Goal: Task Accomplishment & Management: Complete application form

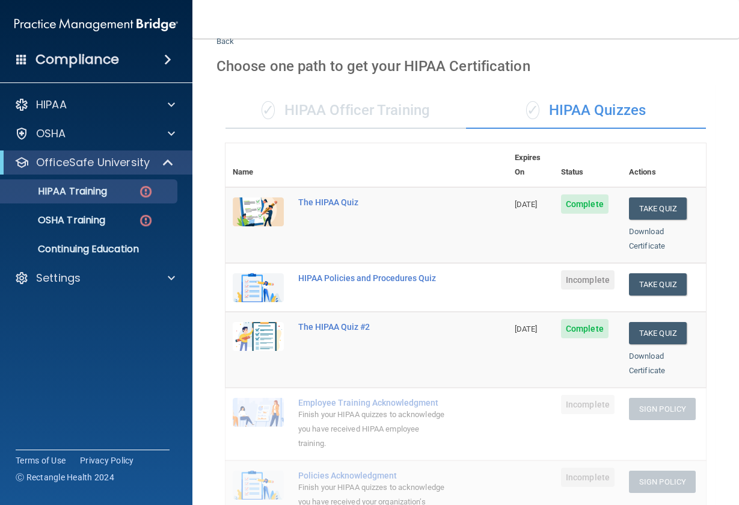
scroll to position [49, 0]
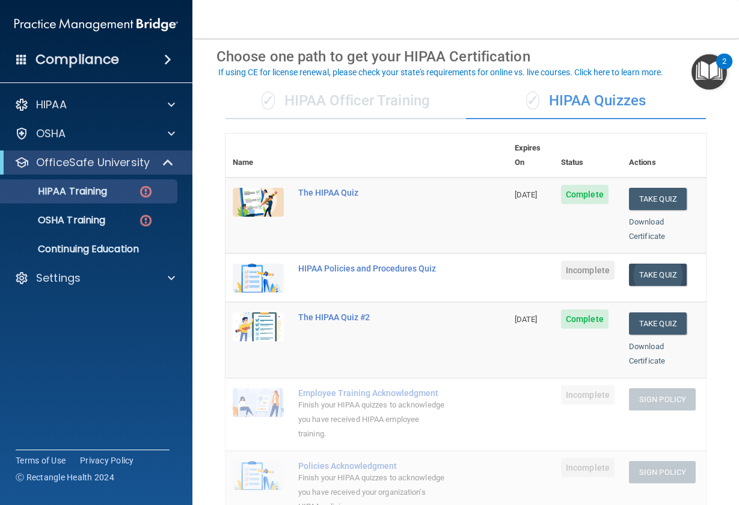
click at [657, 264] on button "Take Quiz" at bounding box center [658, 275] width 58 height 22
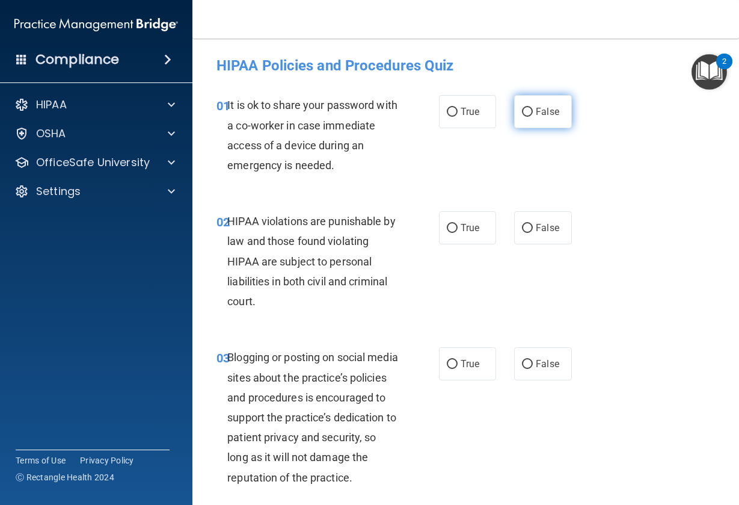
click at [542, 114] on span "False" at bounding box center [547, 111] width 23 height 11
click at [533, 114] on input "False" at bounding box center [527, 112] width 11 height 9
radio input "true"
click at [463, 226] on span "True" at bounding box center [470, 227] width 19 height 11
click at [458, 226] on input "True" at bounding box center [452, 228] width 11 height 9
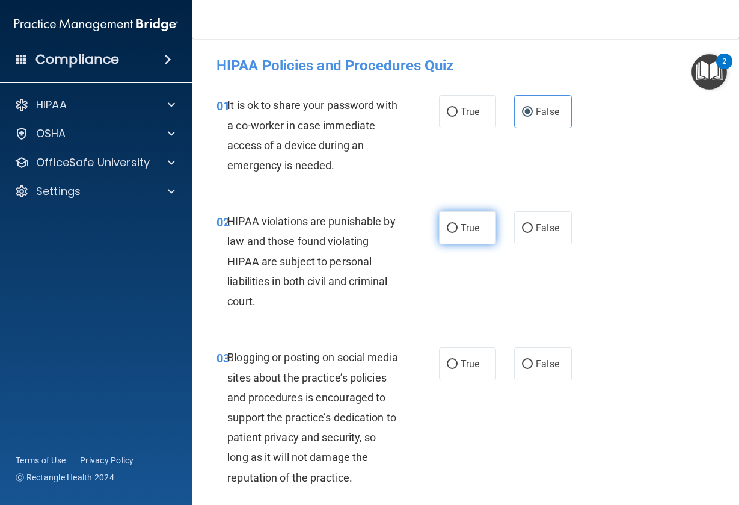
radio input "true"
click at [558, 369] on label "False" at bounding box center [543, 363] width 58 height 33
click at [533, 369] on input "False" at bounding box center [527, 364] width 11 height 9
radio input "true"
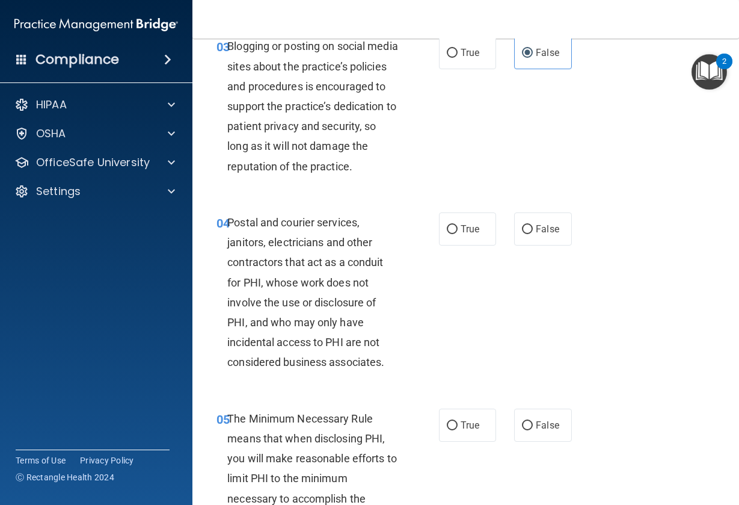
scroll to position [326, 0]
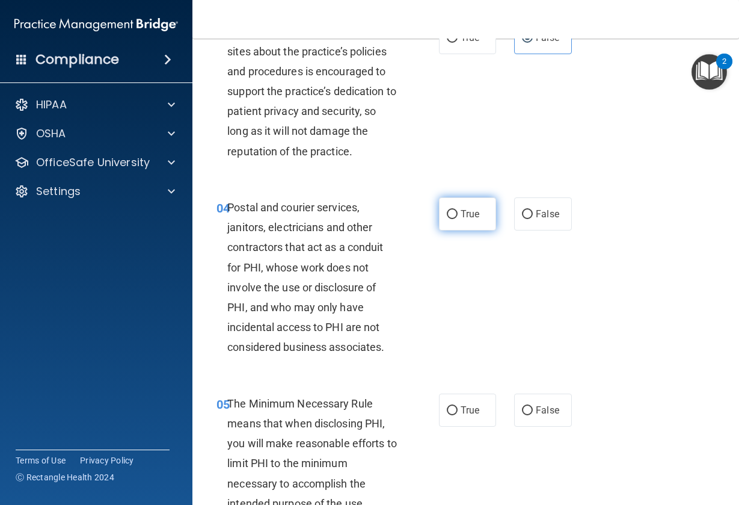
click at [452, 219] on input "True" at bounding box center [452, 214] width 11 height 9
radio input "true"
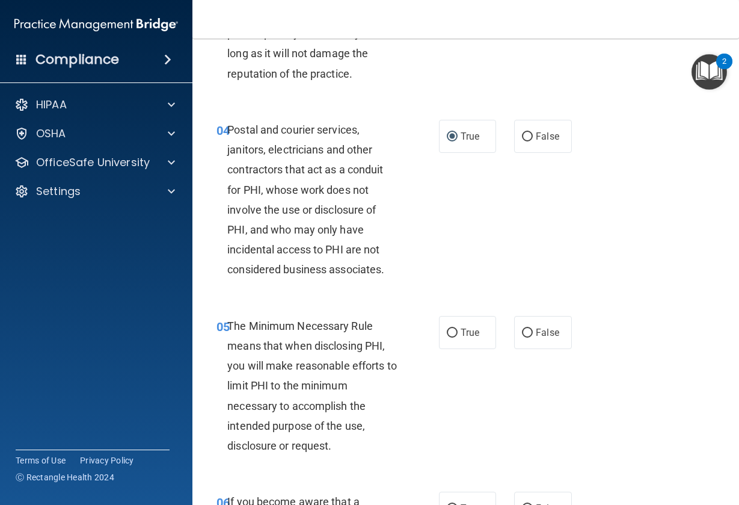
scroll to position [475, 0]
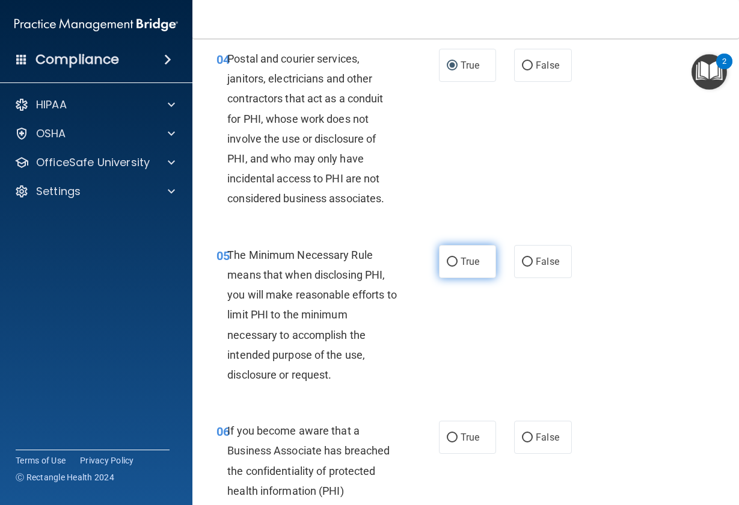
click at [455, 278] on label "True" at bounding box center [468, 261] width 58 height 33
click at [455, 267] on input "True" at bounding box center [452, 261] width 11 height 9
radio input "true"
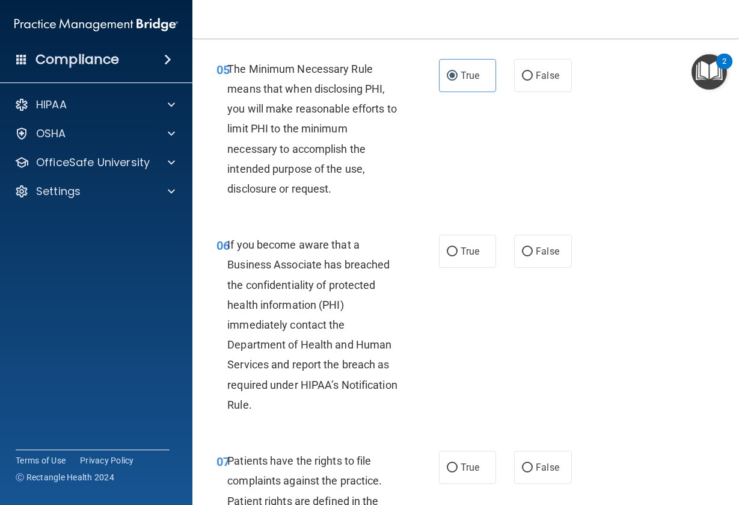
scroll to position [677, 0]
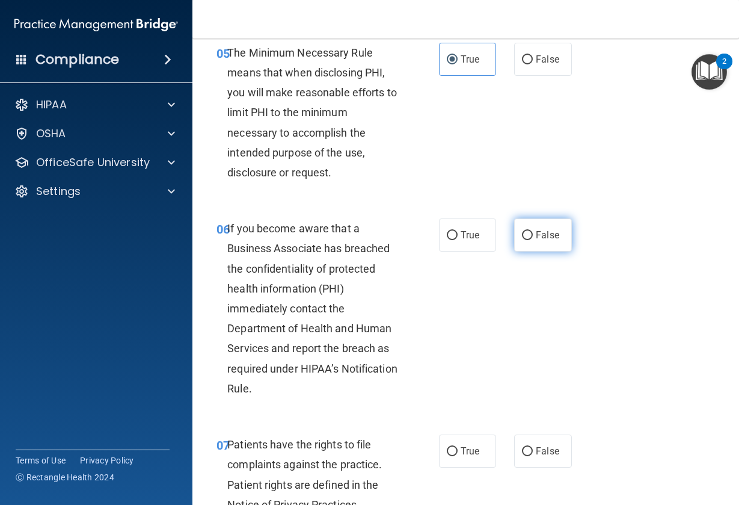
click at [521, 236] on label "False" at bounding box center [543, 234] width 58 height 33
click at [522, 236] on input "False" at bounding box center [527, 235] width 11 height 9
radio input "true"
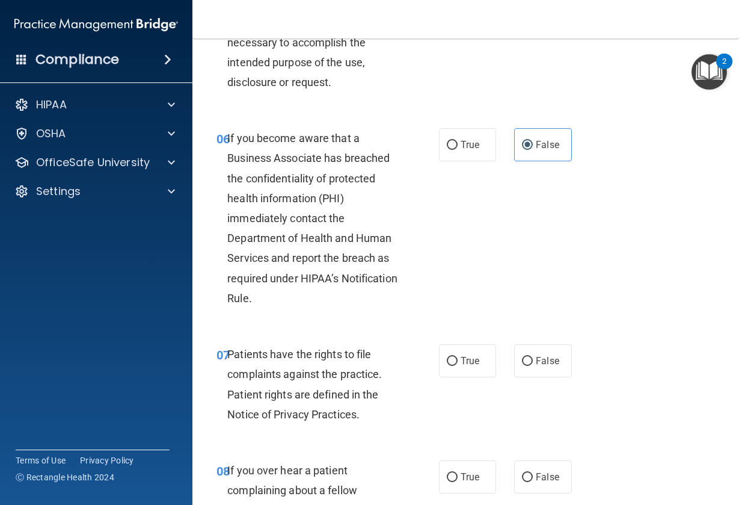
scroll to position [860, 0]
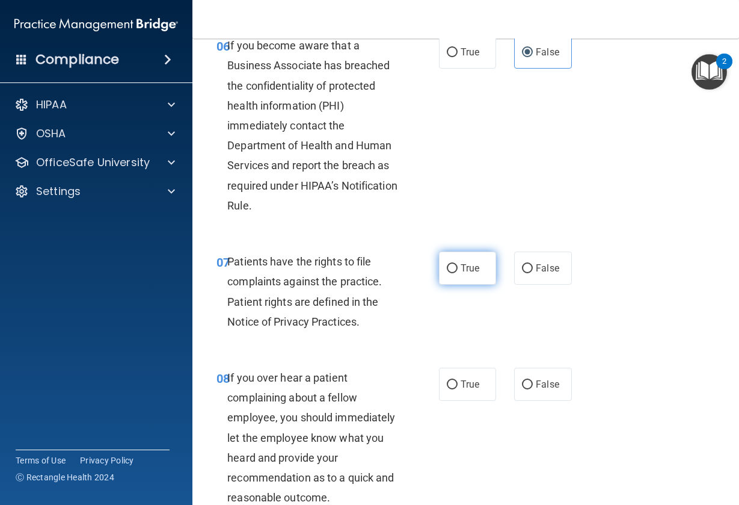
click at [477, 285] on label "True" at bounding box center [468, 267] width 58 height 33
click at [458, 273] on input "True" at bounding box center [452, 268] width 11 height 9
radio input "true"
click at [536, 390] on span "False" at bounding box center [547, 383] width 23 height 11
click at [531, 389] on input "False" at bounding box center [527, 384] width 11 height 9
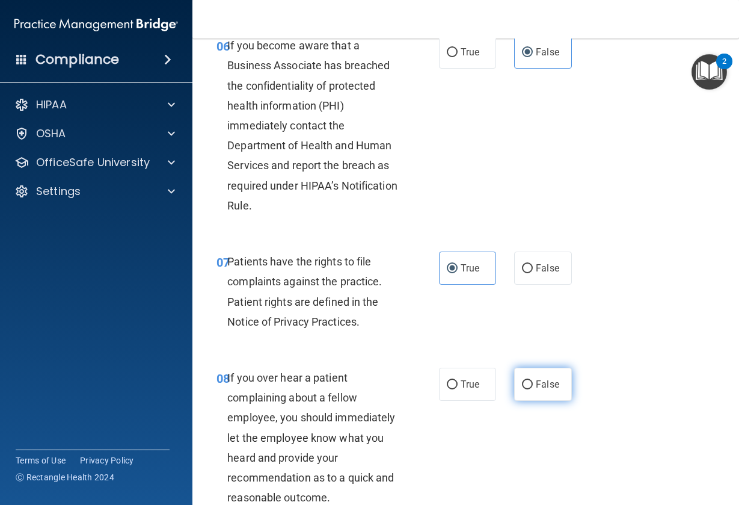
radio input "true"
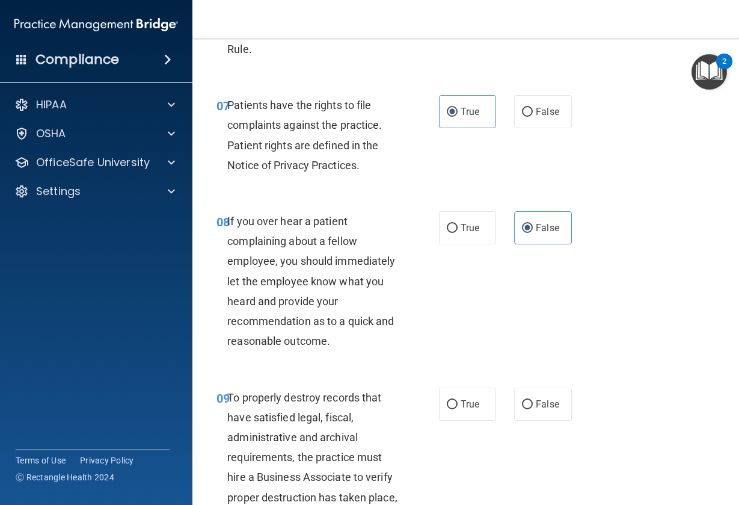
scroll to position [1096, 0]
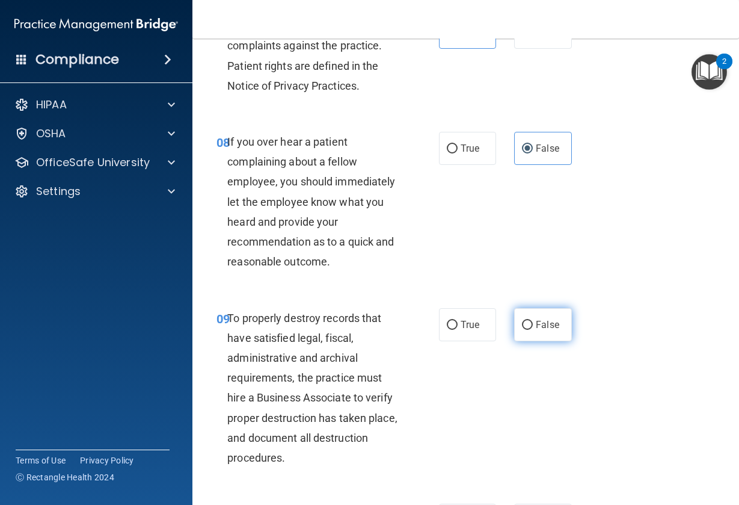
click at [531, 328] on label "False" at bounding box center [543, 324] width 58 height 33
click at [531, 328] on input "False" at bounding box center [527, 325] width 11 height 9
radio input "true"
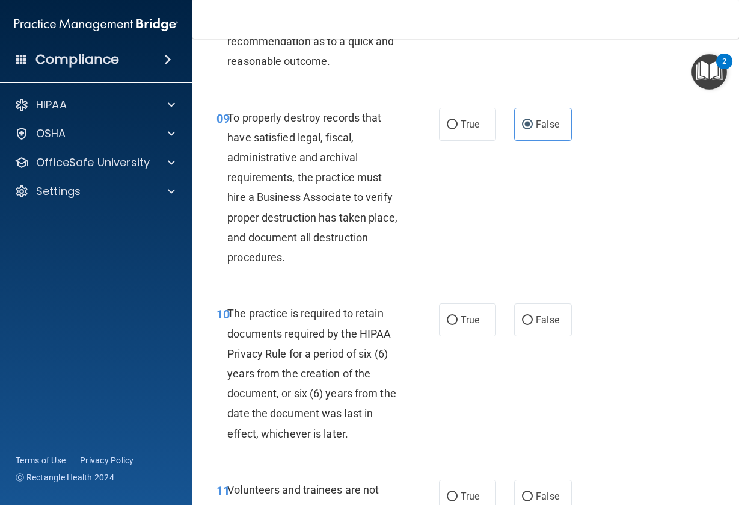
scroll to position [1396, 0]
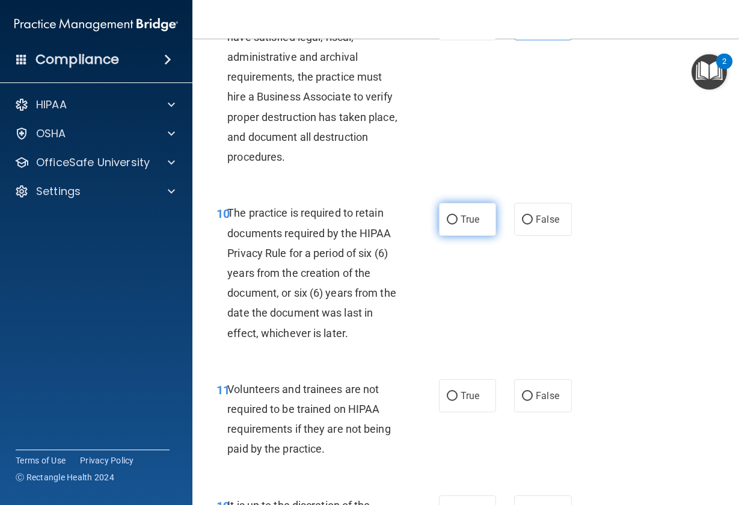
click at [461, 217] on label "True" at bounding box center [468, 219] width 58 height 33
click at [458, 217] on input "True" at bounding box center [452, 219] width 11 height 9
radio input "true"
click at [555, 396] on label "False" at bounding box center [543, 395] width 58 height 33
click at [533, 396] on input "False" at bounding box center [527, 396] width 11 height 9
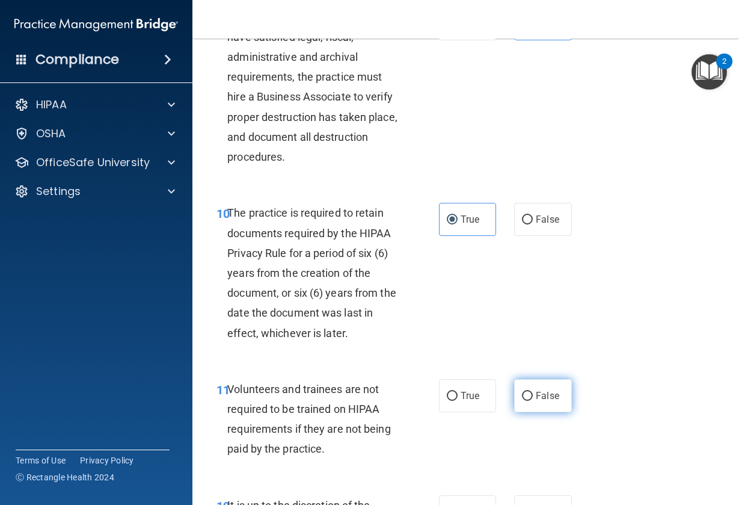
radio input "true"
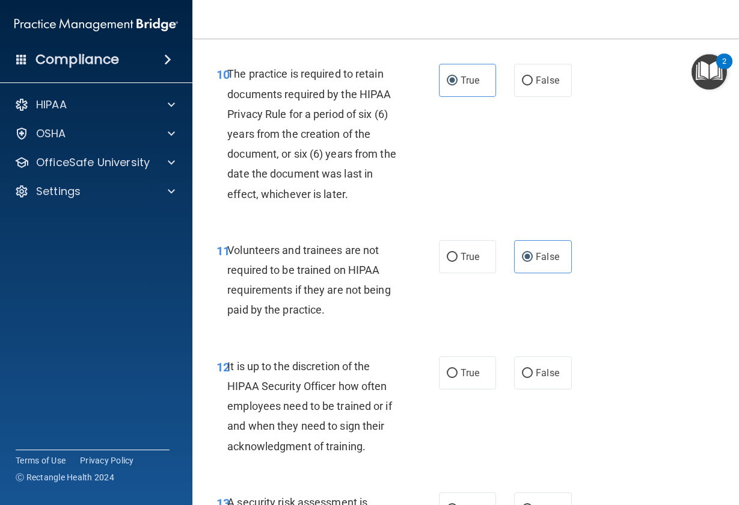
scroll to position [1594, 0]
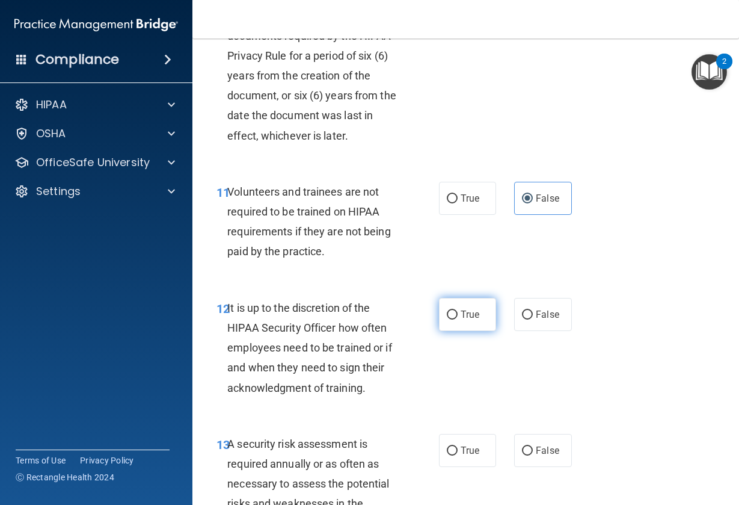
click at [476, 316] on label "True" at bounding box center [468, 314] width 58 height 33
click at [458, 316] on input "True" at bounding box center [452, 314] width 11 height 9
radio input "true"
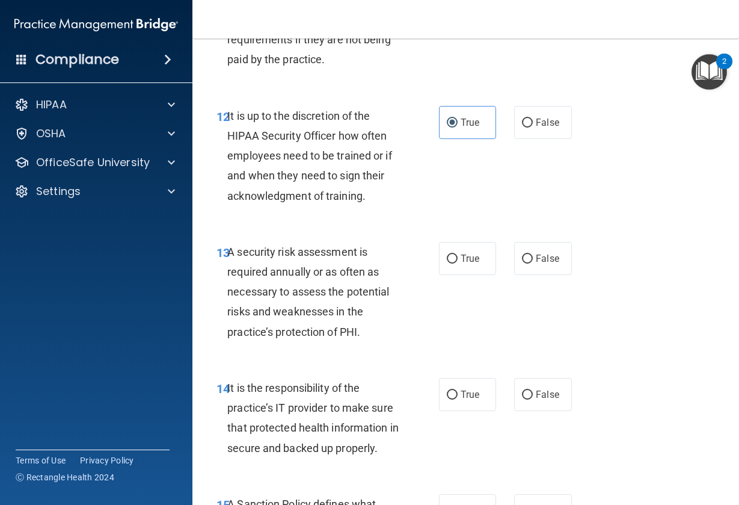
scroll to position [1788, 0]
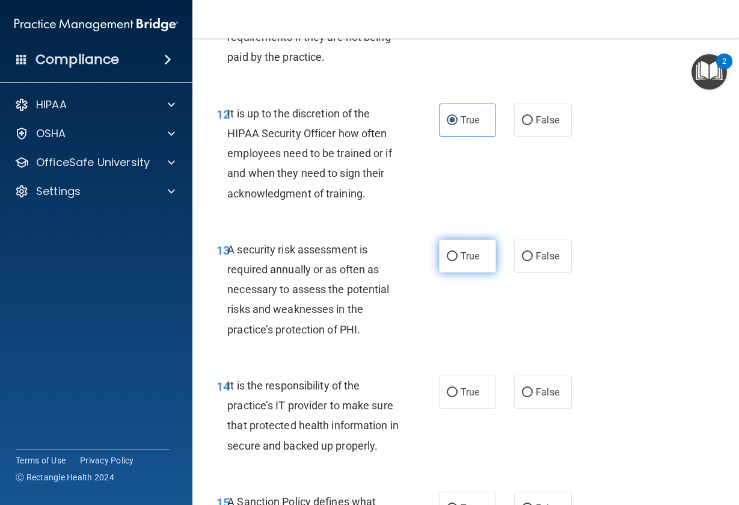
click at [465, 262] on span "True" at bounding box center [470, 255] width 19 height 11
click at [458, 261] on input "True" at bounding box center [452, 256] width 11 height 9
radio input "true"
click at [527, 408] on label "False" at bounding box center [543, 391] width 58 height 33
click at [527, 397] on input "False" at bounding box center [527, 392] width 11 height 9
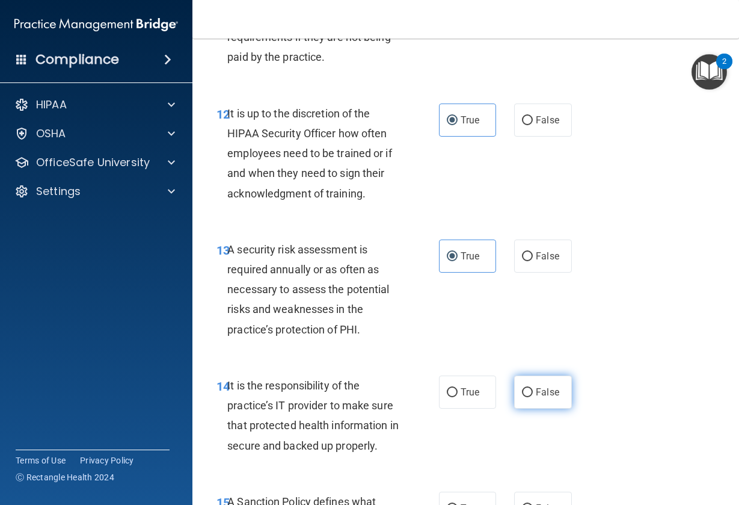
radio input "true"
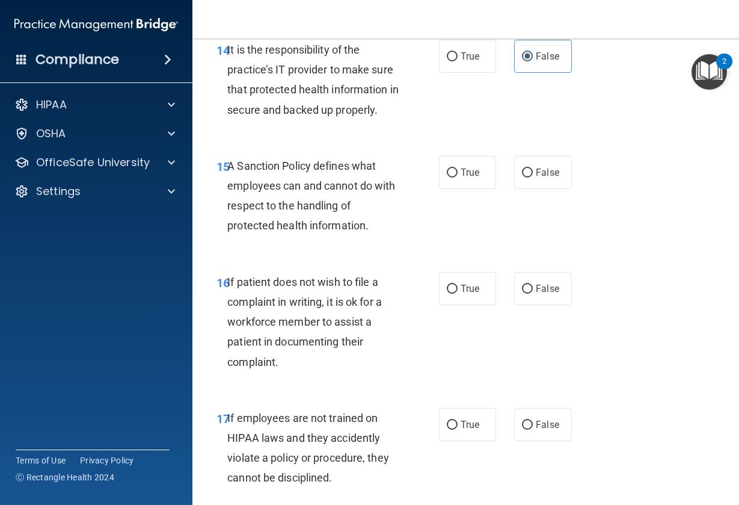
scroll to position [2144, 0]
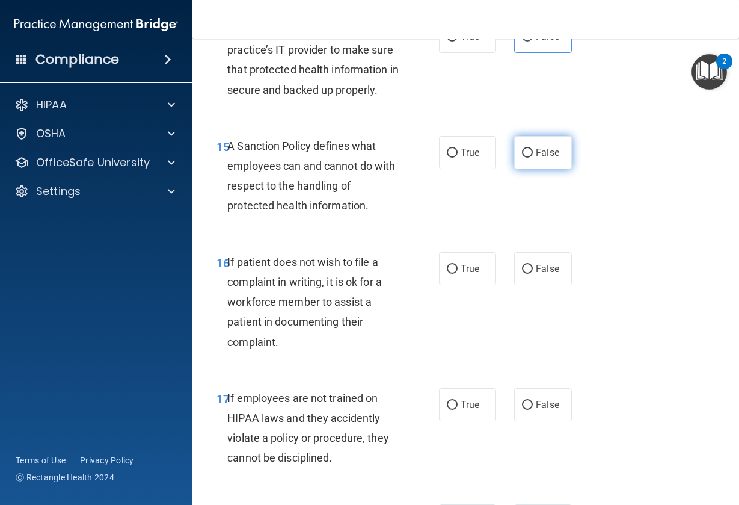
click at [531, 152] on label "False" at bounding box center [543, 152] width 58 height 33
click at [531, 152] on input "False" at bounding box center [527, 153] width 11 height 9
radio input "true"
click at [456, 285] on label "True" at bounding box center [468, 268] width 58 height 33
click at [456, 274] on input "True" at bounding box center [452, 269] width 11 height 9
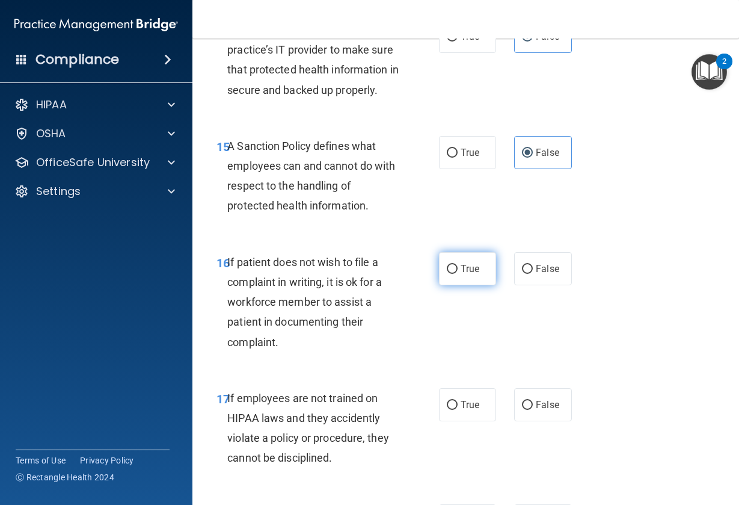
radio input "true"
click at [551, 409] on span "False" at bounding box center [547, 404] width 23 height 11
click at [533, 409] on input "False" at bounding box center [527, 405] width 11 height 9
radio input "true"
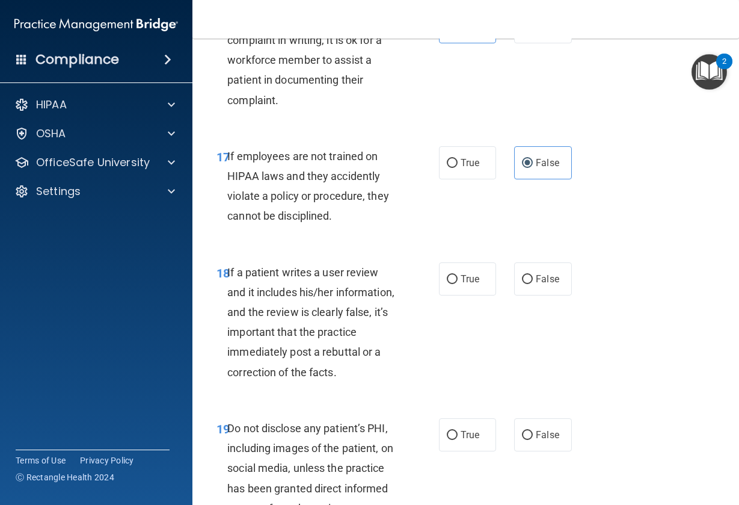
scroll to position [2516, 0]
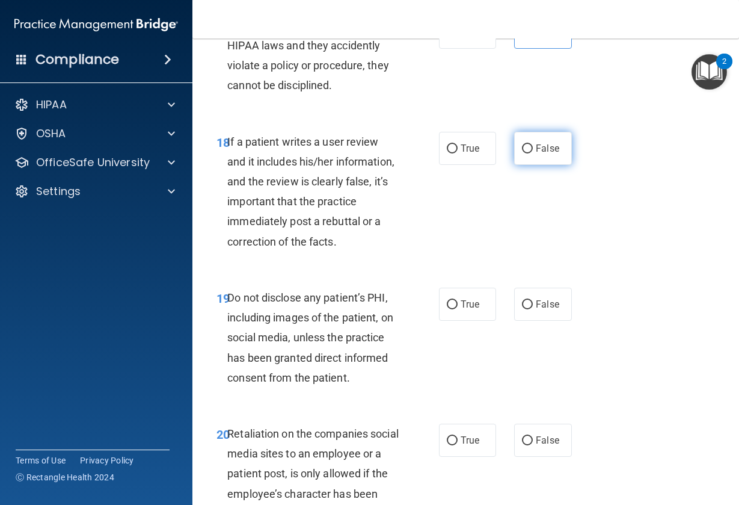
click at [534, 161] on label "False" at bounding box center [543, 148] width 58 height 33
click at [533, 153] on input "False" at bounding box center [527, 148] width 11 height 9
radio input "true"
click at [448, 321] on label "True" at bounding box center [468, 304] width 58 height 33
click at [448, 309] on input "True" at bounding box center [452, 304] width 11 height 9
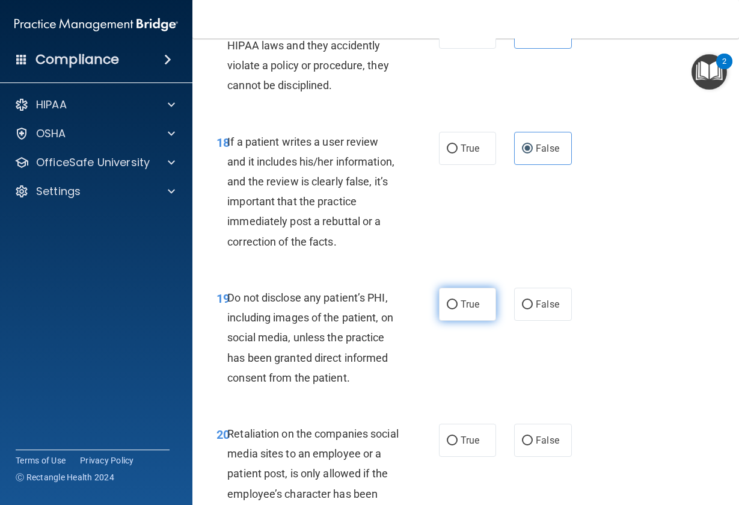
radio input "true"
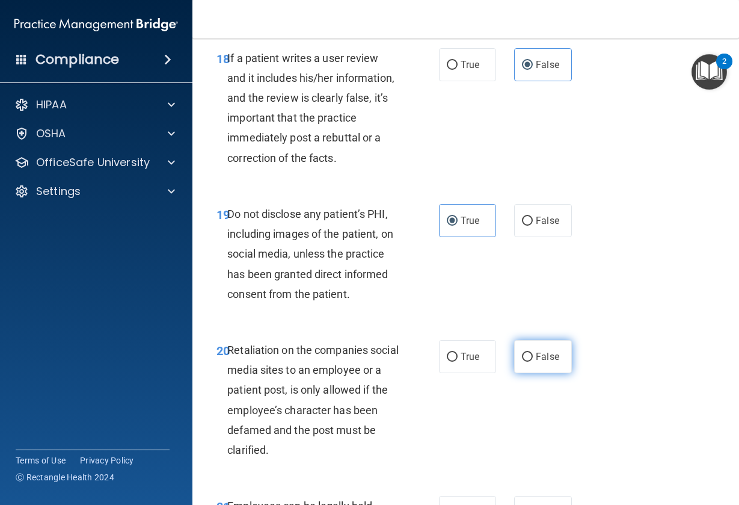
scroll to position [2625, 0]
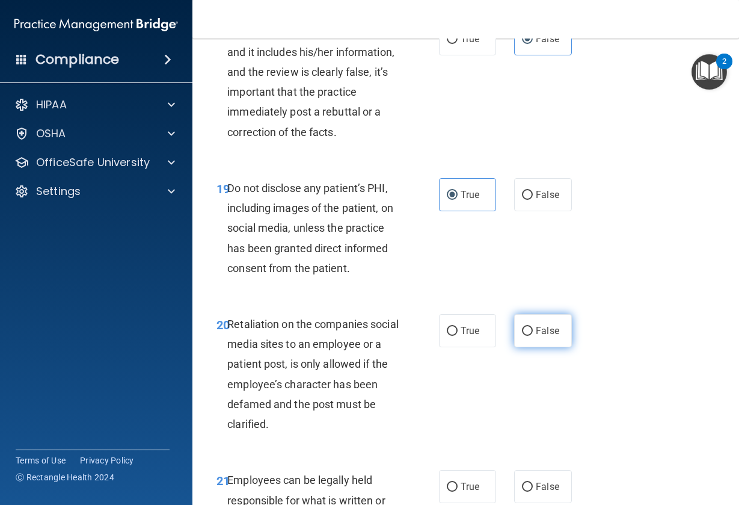
click at [522, 336] on input "False" at bounding box center [527, 331] width 11 height 9
radio input "true"
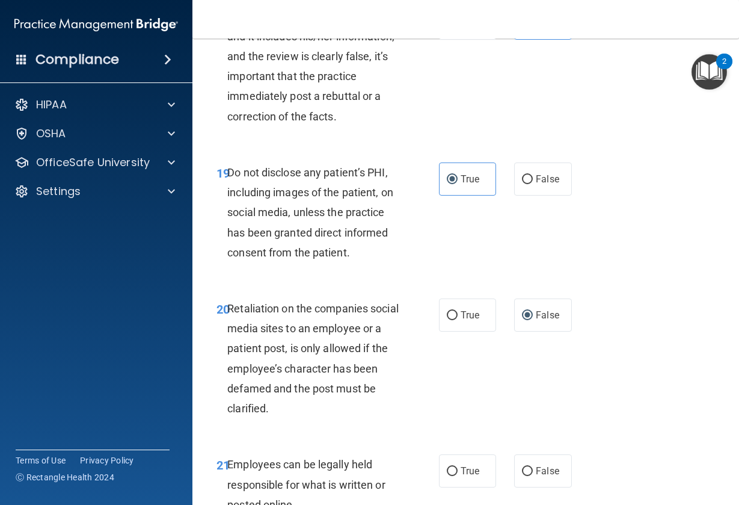
scroll to position [2899, 0]
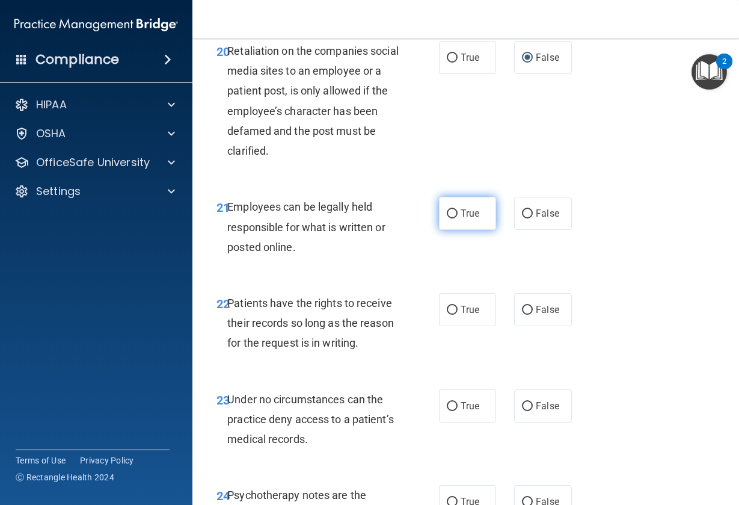
click at [472, 219] on span "True" at bounding box center [470, 213] width 19 height 11
click at [458, 218] on input "True" at bounding box center [452, 213] width 11 height 9
radio input "true"
click at [466, 315] on span "True" at bounding box center [470, 309] width 19 height 11
click at [458, 315] on input "True" at bounding box center [452, 310] width 11 height 9
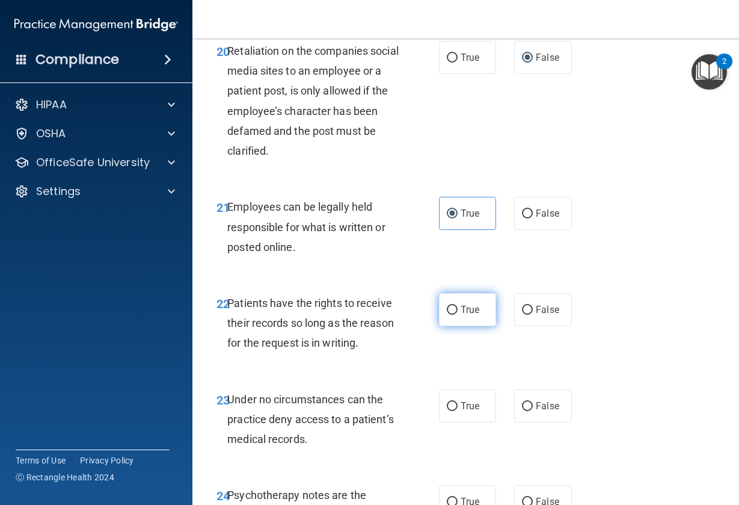
radio input "true"
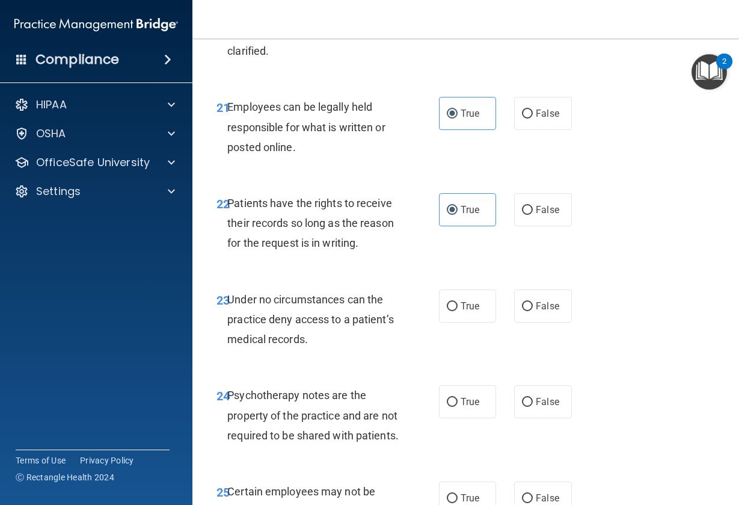
scroll to position [3099, 0]
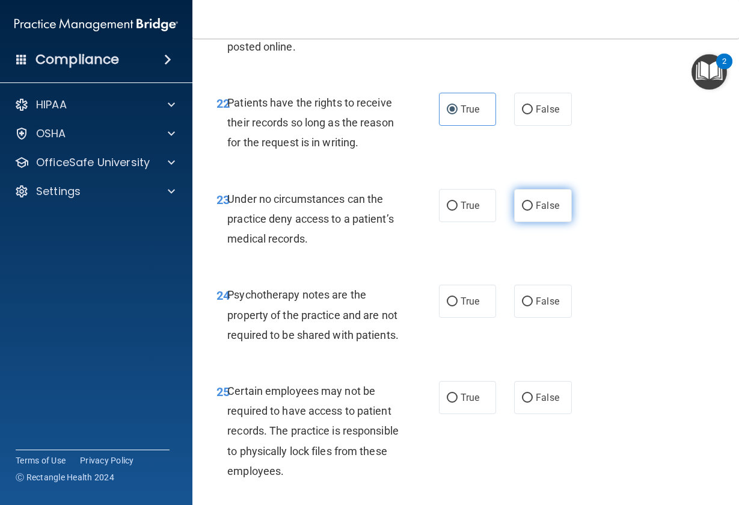
click at [530, 222] on label "False" at bounding box center [543, 205] width 58 height 33
click at [530, 211] on input "False" at bounding box center [527, 206] width 11 height 9
radio input "true"
click at [526, 318] on label "False" at bounding box center [543, 301] width 58 height 33
click at [526, 306] on input "False" at bounding box center [527, 301] width 11 height 9
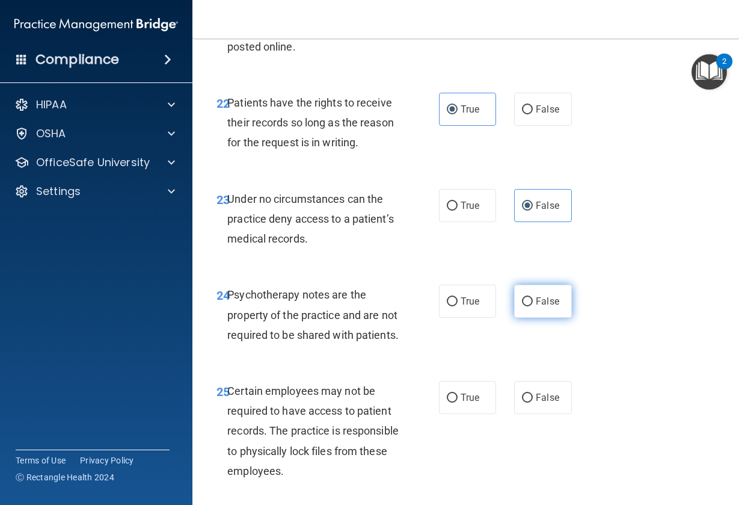
radio input "true"
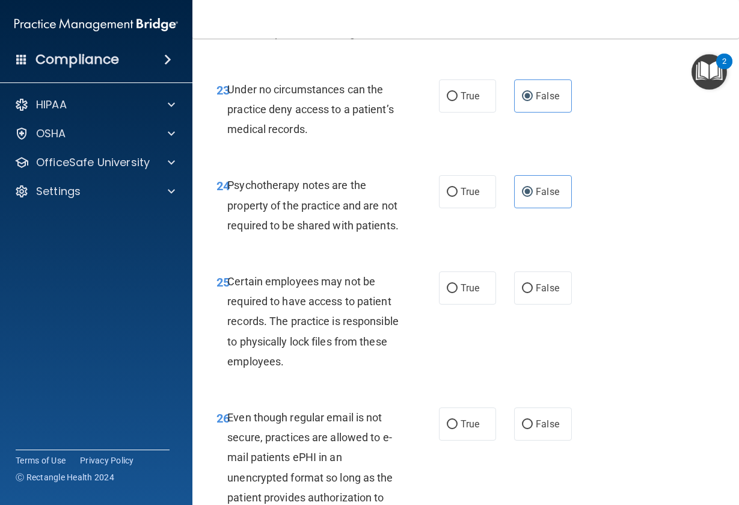
scroll to position [3320, 0]
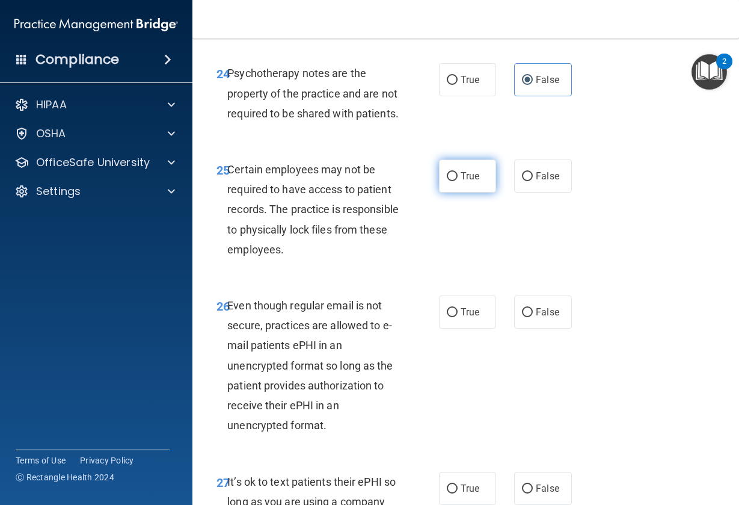
click at [473, 182] on span "True" at bounding box center [470, 175] width 19 height 11
click at [458, 181] on input "True" at bounding box center [452, 176] width 11 height 9
radio input "true"
click at [461, 318] on span "True" at bounding box center [470, 311] width 19 height 11
click at [458, 317] on input "True" at bounding box center [452, 312] width 11 height 9
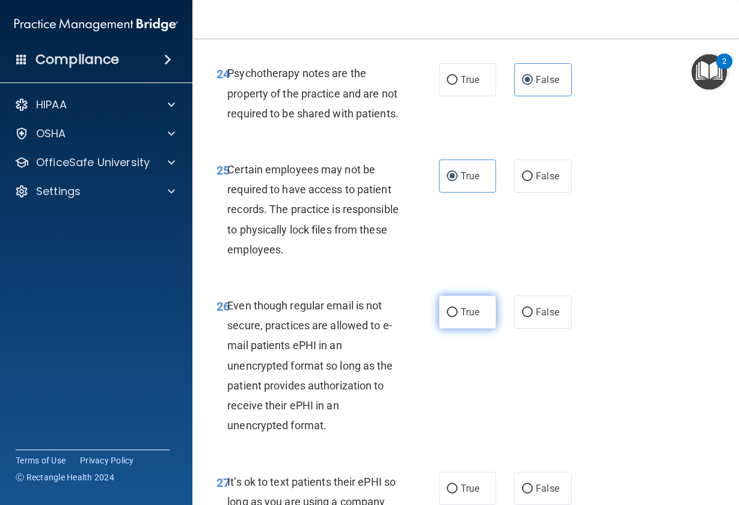
radio input "true"
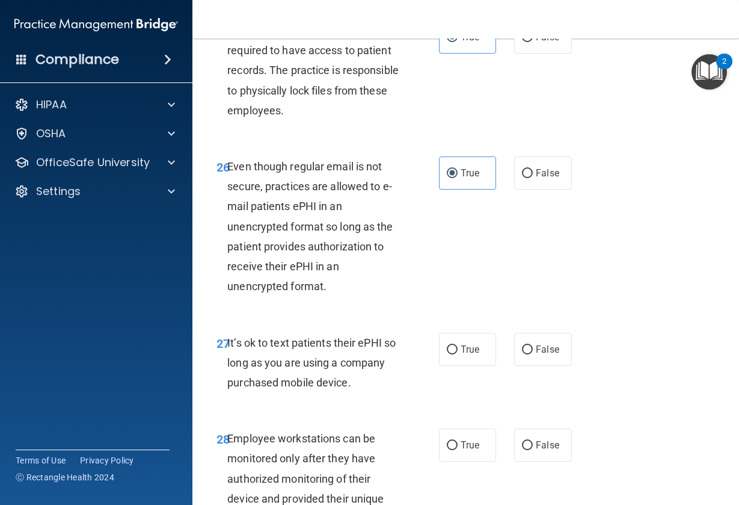
scroll to position [3524, 0]
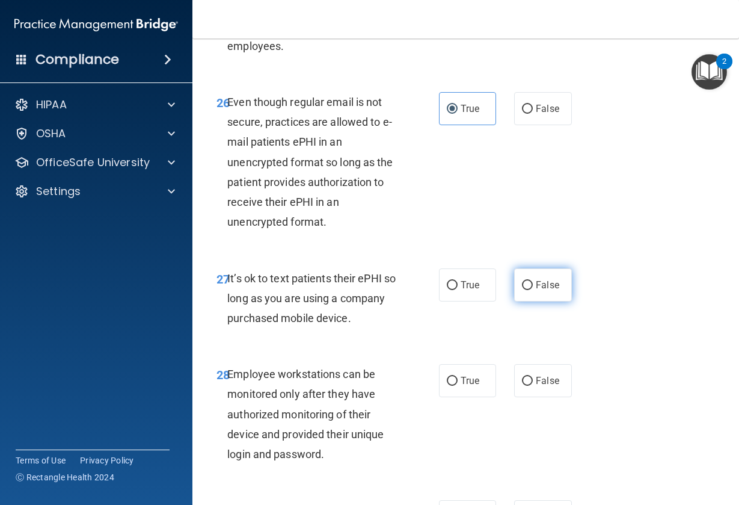
click at [538, 301] on label "False" at bounding box center [543, 284] width 58 height 33
click at [533, 290] on input "False" at bounding box center [527, 285] width 11 height 9
radio input "true"
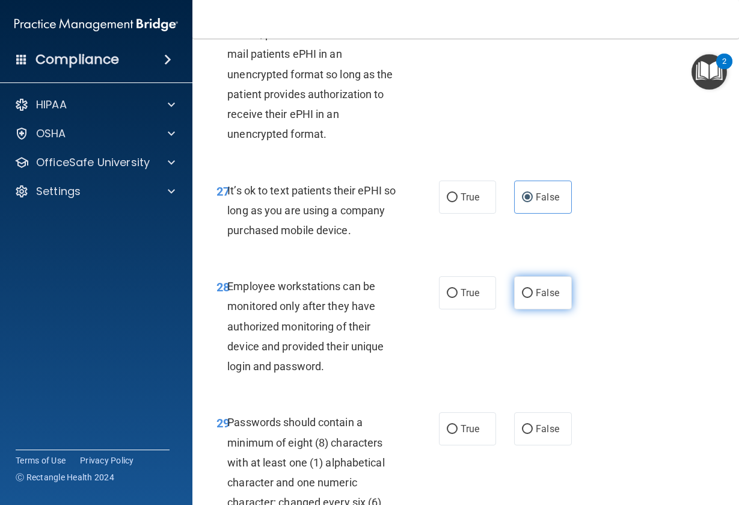
scroll to position [3682, 0]
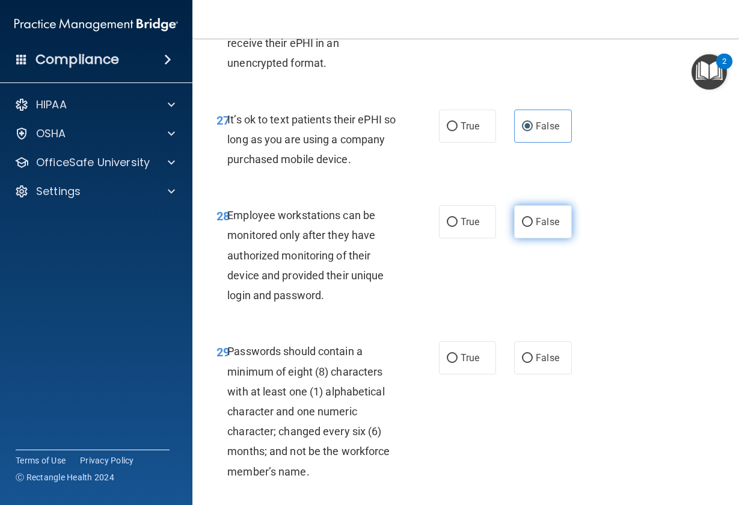
click at [537, 227] on span "False" at bounding box center [547, 221] width 23 height 11
click at [533, 227] on input "False" at bounding box center [527, 222] width 11 height 9
radio input "true"
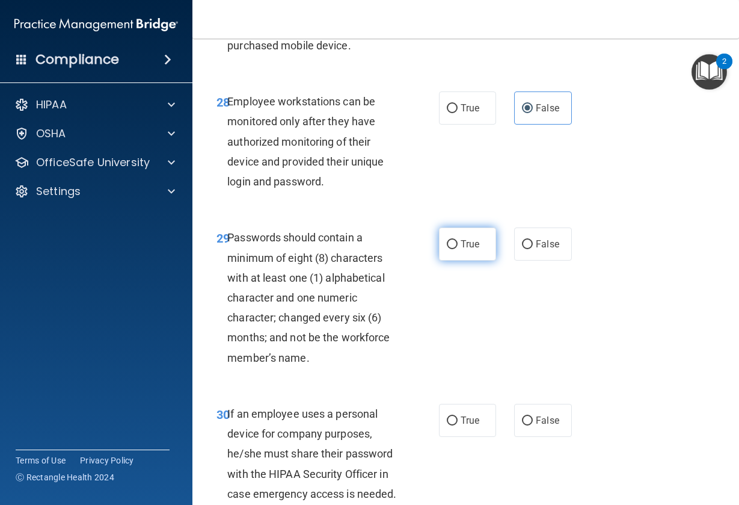
click at [449, 249] on input "True" at bounding box center [452, 244] width 11 height 9
radio input "true"
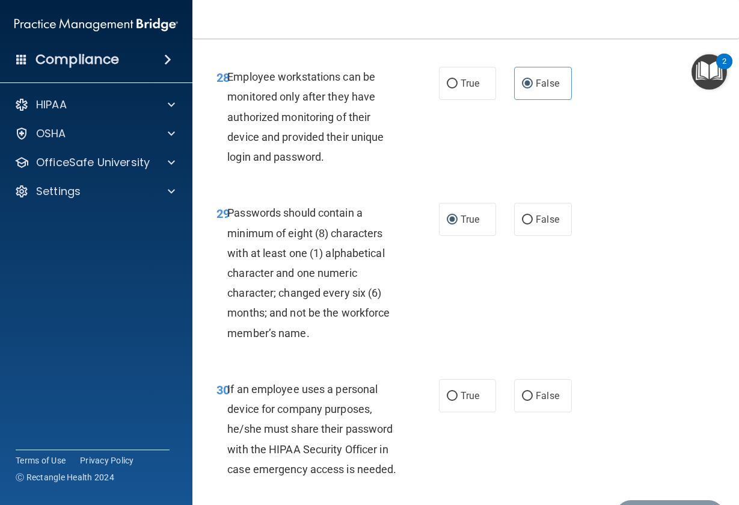
scroll to position [3992, 0]
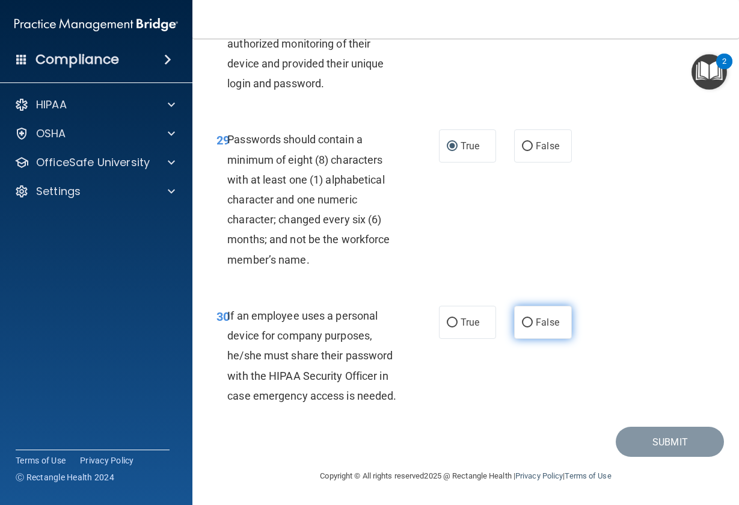
click at [536, 316] on span "False" at bounding box center [547, 321] width 23 height 11
click at [533, 318] on input "False" at bounding box center [527, 322] width 11 height 9
radio input "true"
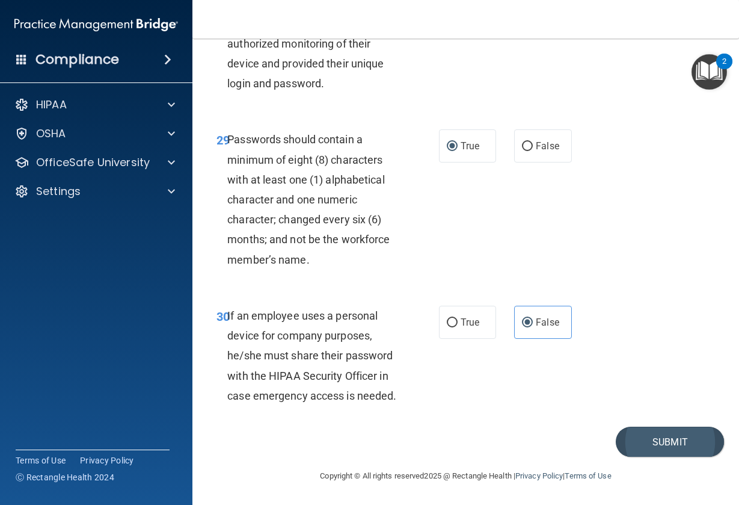
click at [666, 434] on button "Submit" at bounding box center [670, 442] width 108 height 31
click at [688, 442] on button "Submit" at bounding box center [670, 442] width 108 height 31
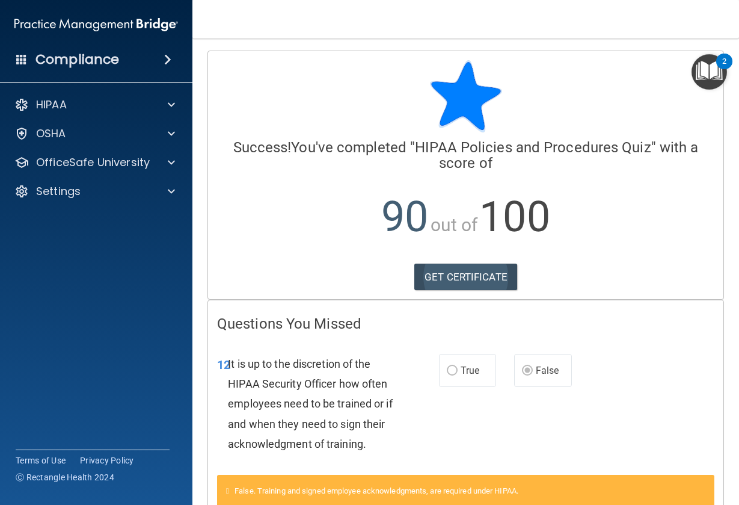
click at [493, 271] on link "GET CERTIFICATE" at bounding box center [466, 277] width 103 height 26
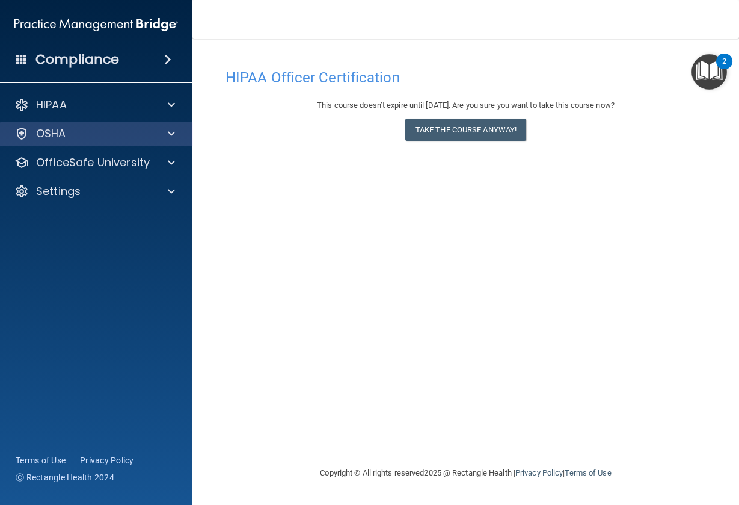
click at [164, 130] on div at bounding box center [170, 133] width 30 height 14
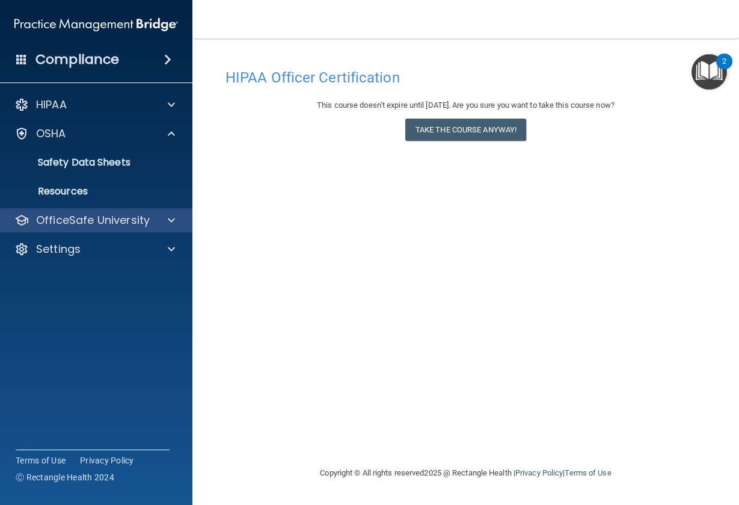
click at [153, 214] on div "OfficeSafe University" at bounding box center [79, 220] width 149 height 14
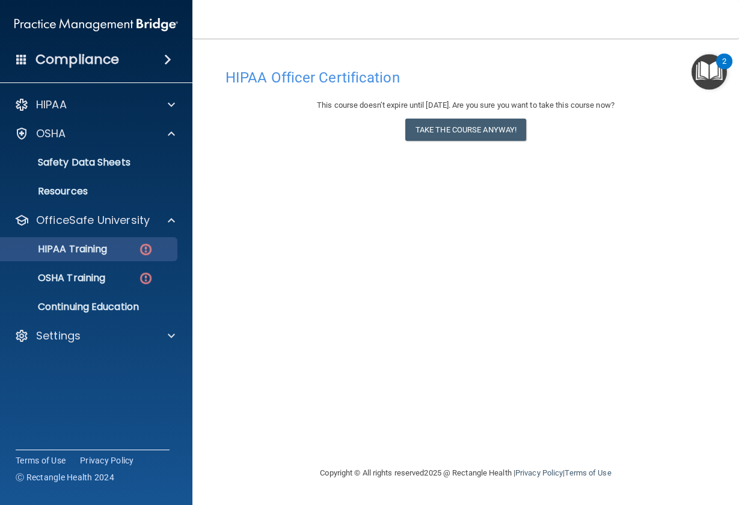
click at [129, 253] on div "HIPAA Training" at bounding box center [90, 249] width 164 height 12
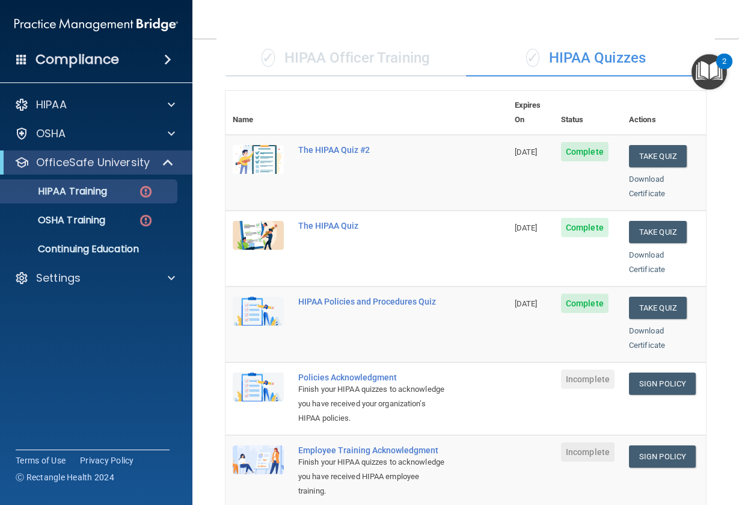
scroll to position [133, 0]
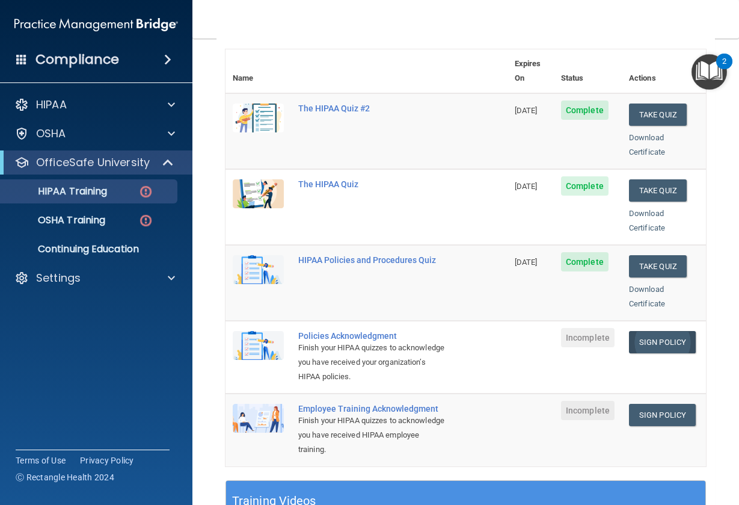
click at [664, 331] on link "Sign Policy" at bounding box center [662, 342] width 67 height 22
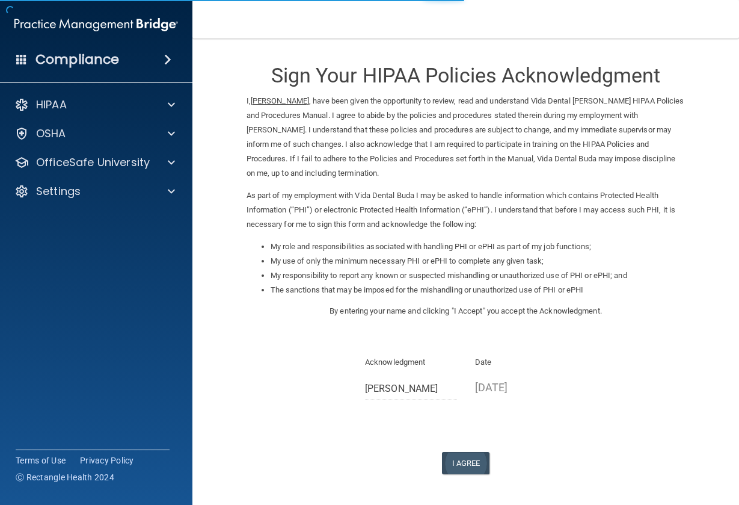
click at [453, 456] on button "I Agree" at bounding box center [466, 463] width 48 height 22
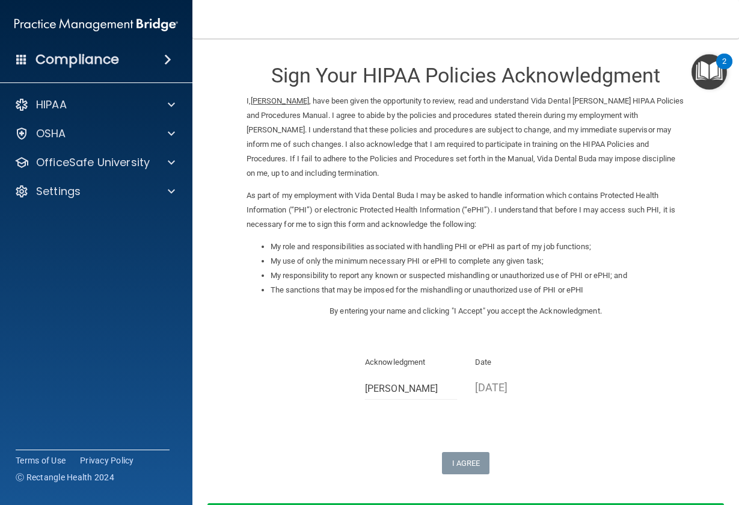
scroll to position [81, 0]
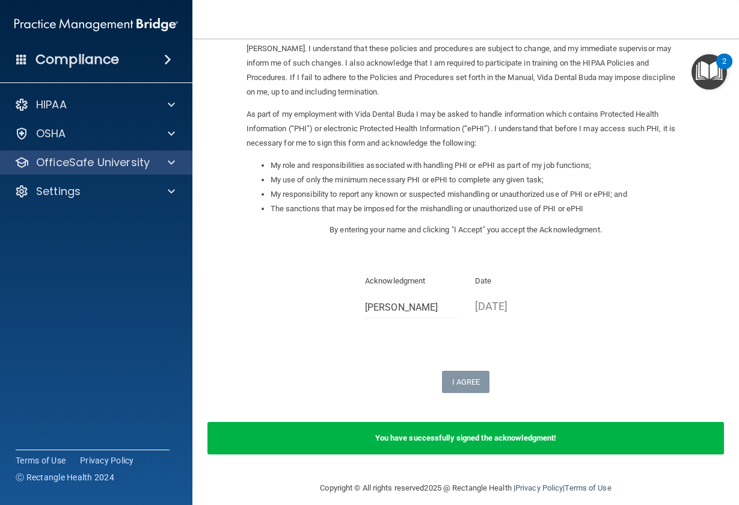
click at [93, 151] on div "OfficeSafe University" at bounding box center [96, 162] width 193 height 24
click at [109, 168] on p "OfficeSafe University" at bounding box center [93, 162] width 114 height 14
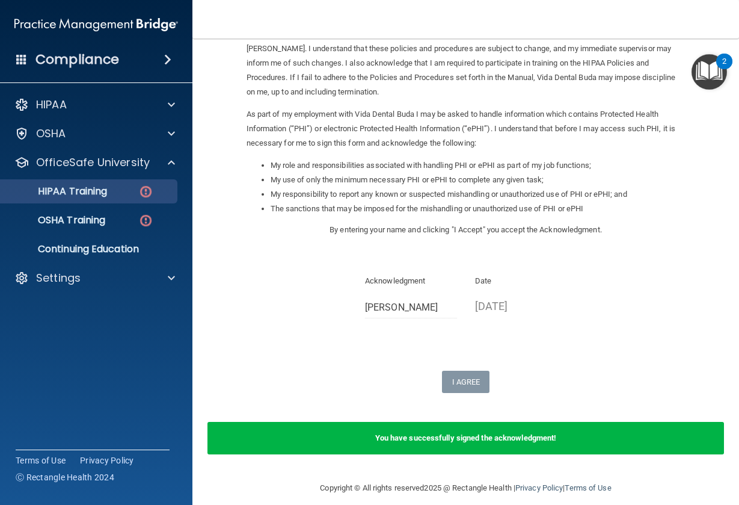
click at [123, 183] on link "HIPAA Training" at bounding box center [83, 191] width 190 height 24
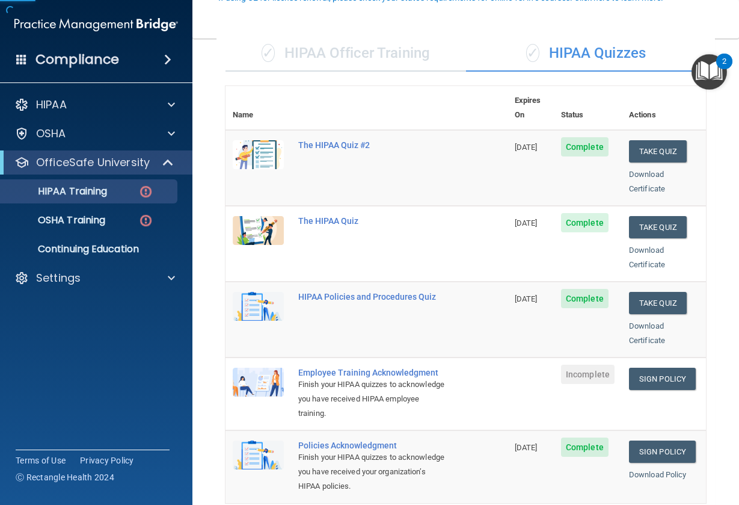
scroll to position [174, 0]
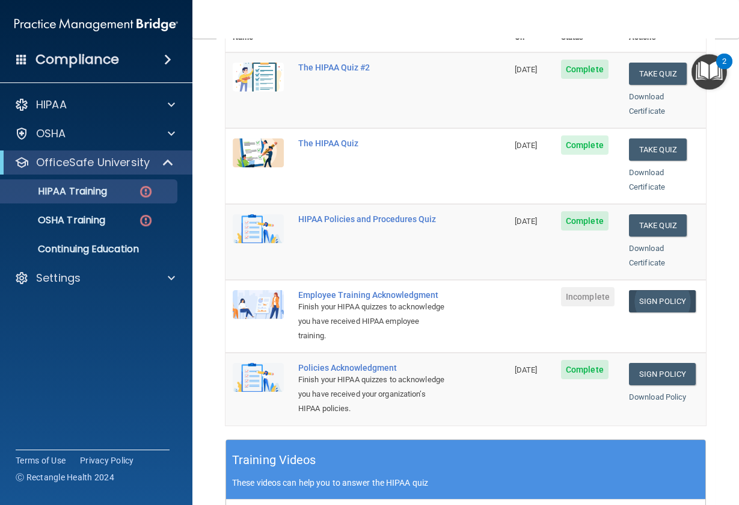
click at [646, 290] on link "Sign Policy" at bounding box center [662, 301] width 67 height 22
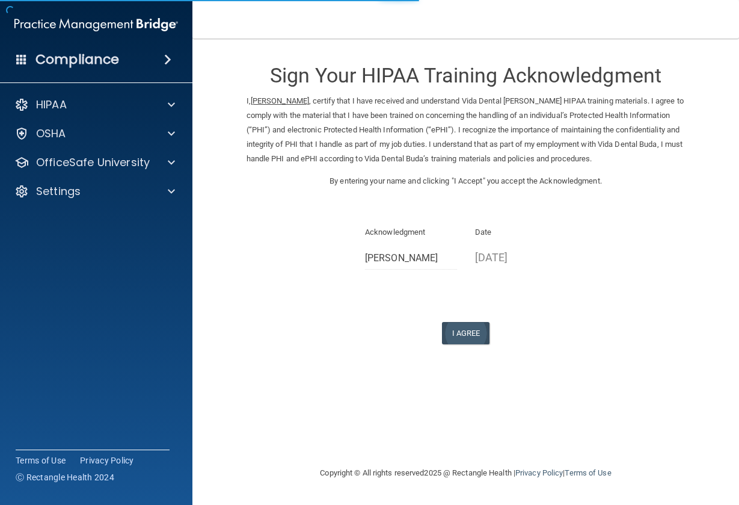
click at [469, 326] on button "I Agree" at bounding box center [466, 333] width 48 height 22
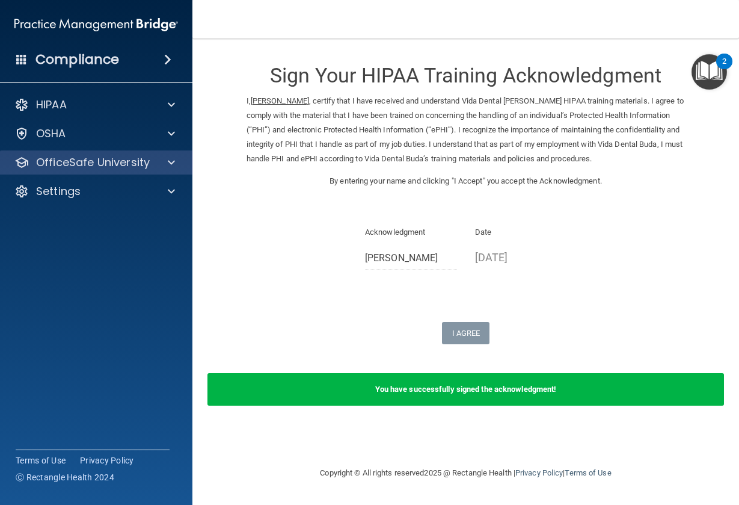
click at [93, 168] on p "OfficeSafe University" at bounding box center [93, 162] width 114 height 14
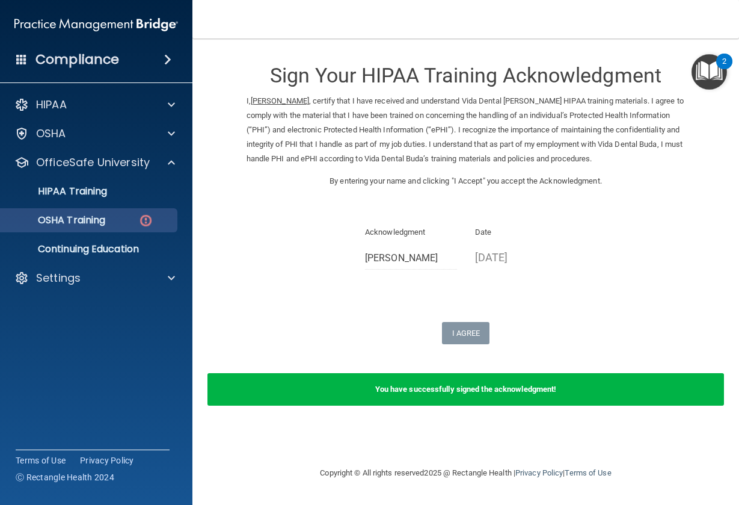
click at [105, 219] on p "OSHA Training" at bounding box center [56, 220] width 97 height 12
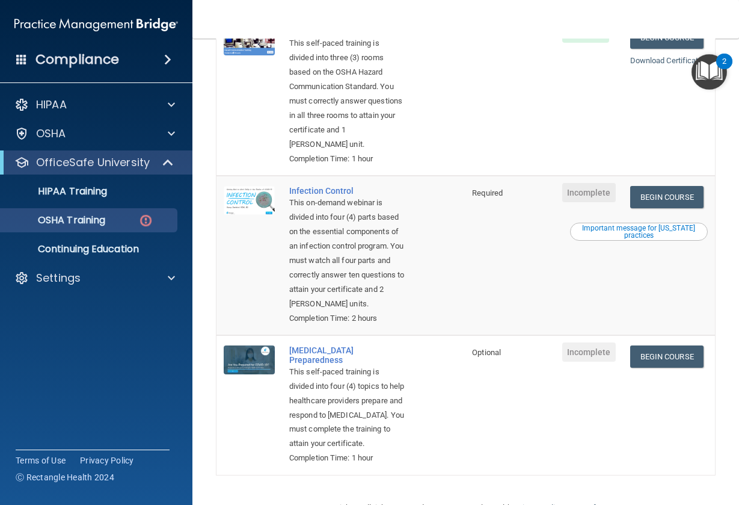
scroll to position [396, 0]
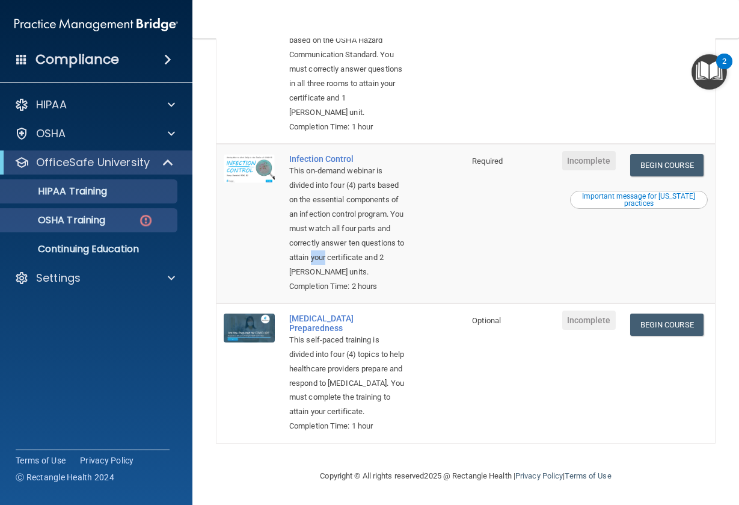
click at [97, 196] on p "HIPAA Training" at bounding box center [57, 191] width 99 height 12
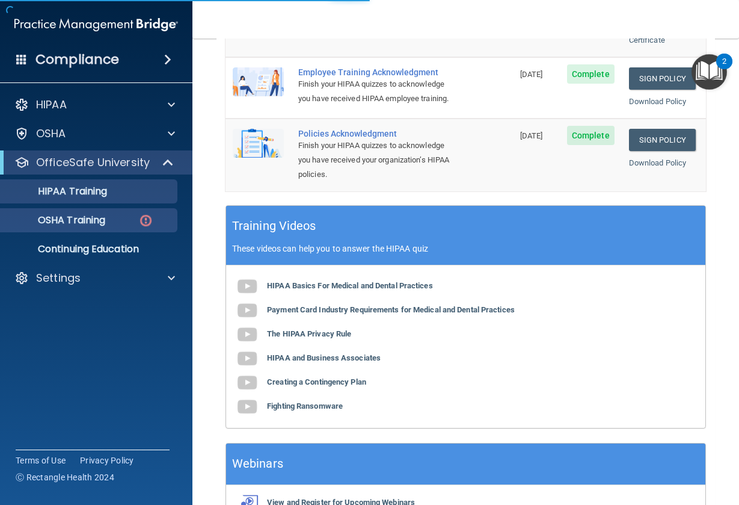
click at [105, 221] on p "OSHA Training" at bounding box center [56, 220] width 97 height 12
